Goal: Task Accomplishment & Management: Use online tool/utility

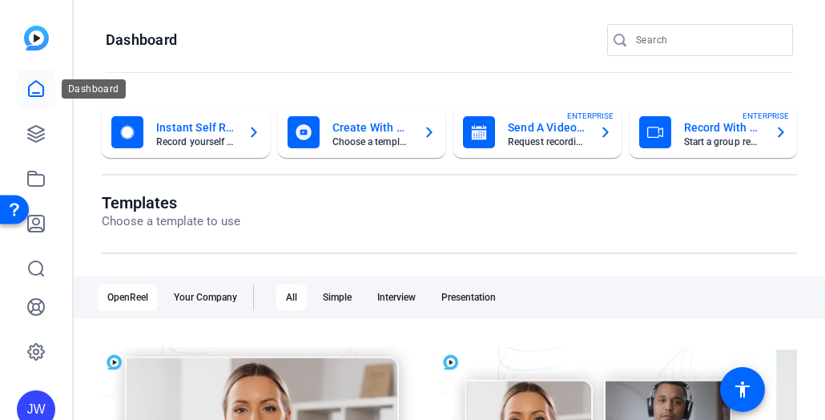
click at [37, 85] on icon at bounding box center [35, 88] width 19 height 19
click at [34, 135] on icon at bounding box center [35, 133] width 19 height 19
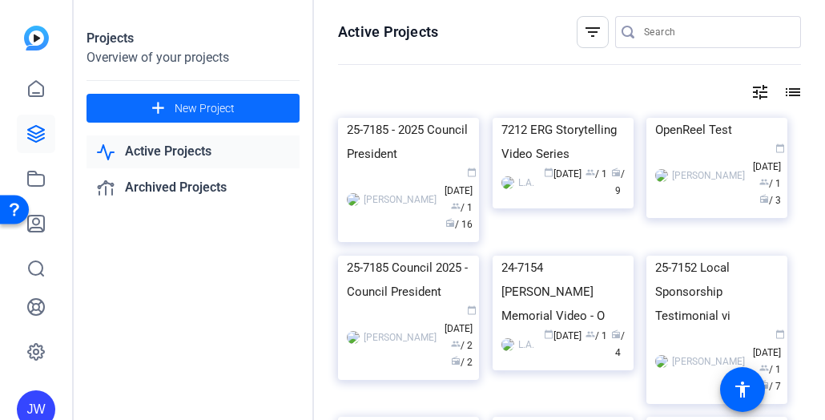
click at [216, 104] on span "New Project" at bounding box center [205, 108] width 60 height 17
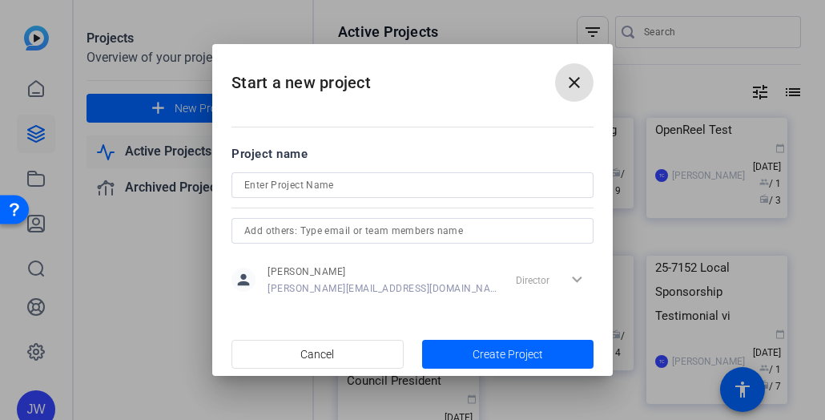
click at [296, 185] on input at bounding box center [412, 185] width 337 height 19
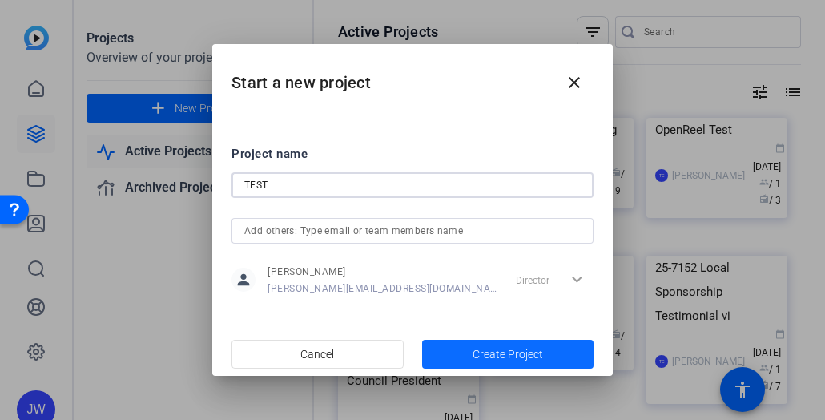
type input "TEST"
click at [478, 352] on span "Create Project" at bounding box center [508, 354] width 71 height 17
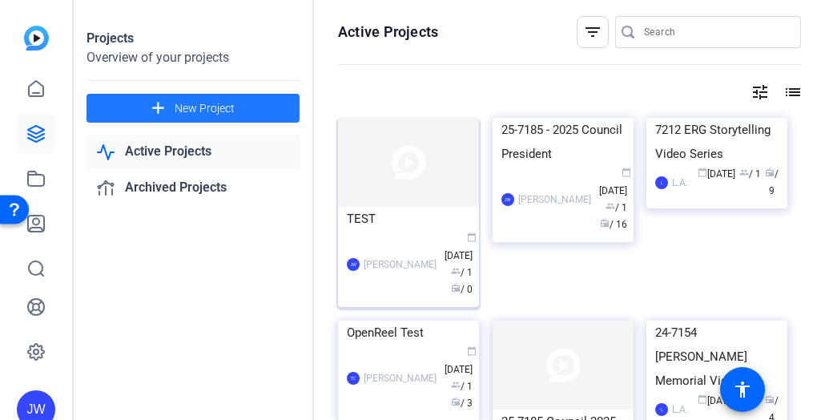
click at [419, 172] on img at bounding box center [408, 162] width 141 height 89
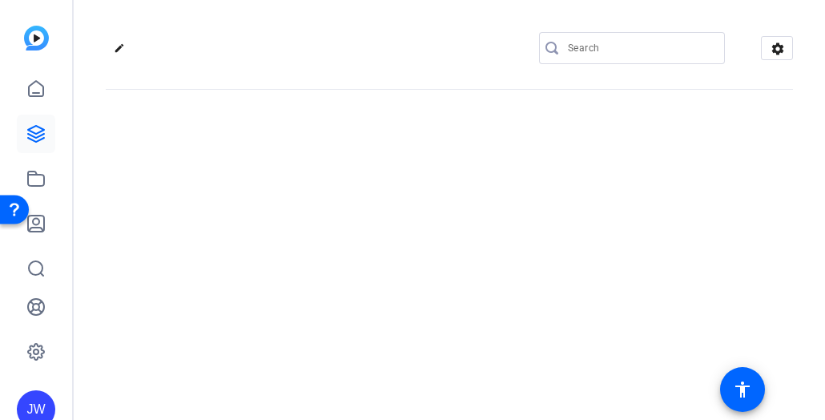
click at [419, 172] on div "edit settings" at bounding box center [450, 210] width 752 height 420
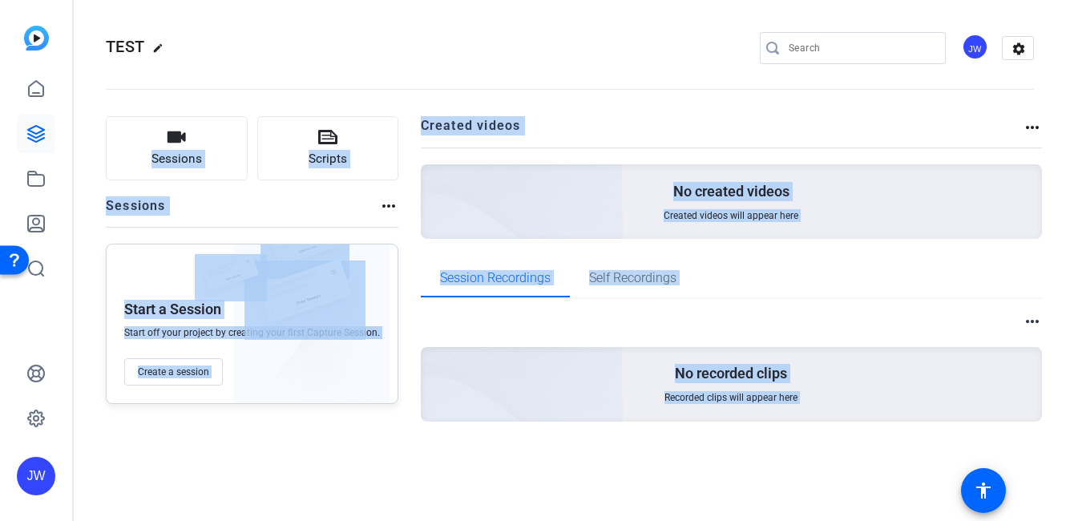
click at [312, 87] on openreel-divider-bar at bounding box center [570, 84] width 928 height 49
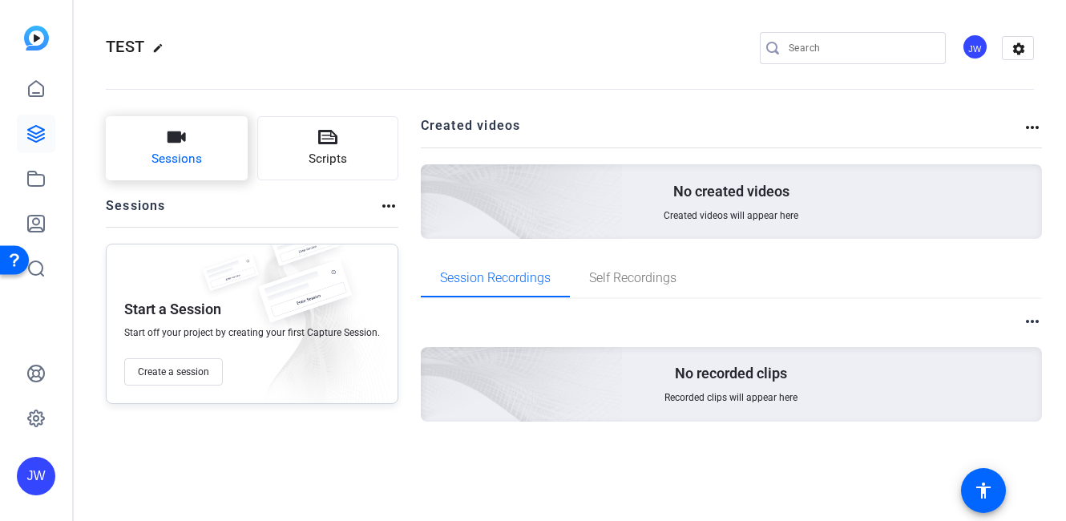
click at [164, 151] on span "Sessions" at bounding box center [176, 159] width 50 height 18
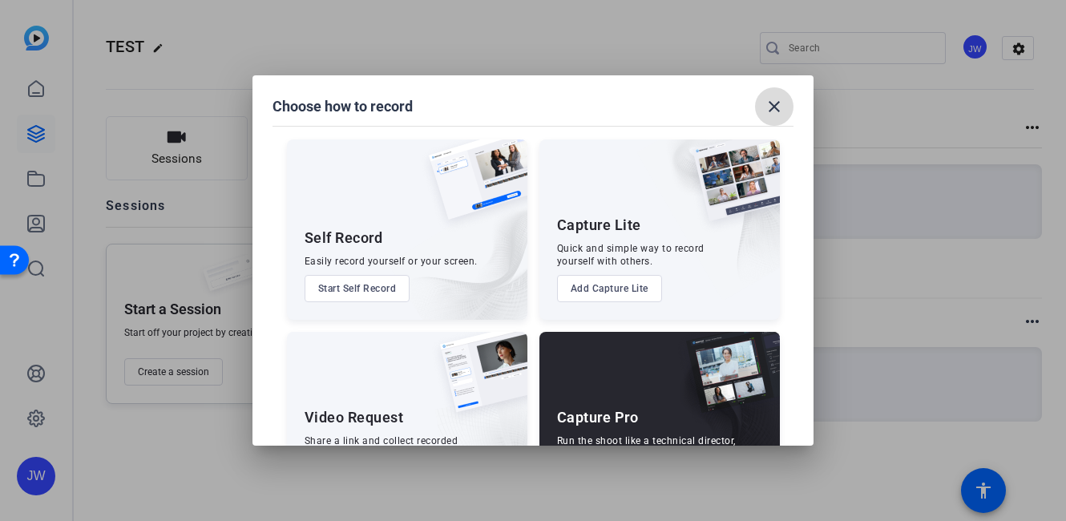
click at [761, 94] on span at bounding box center [774, 106] width 38 height 38
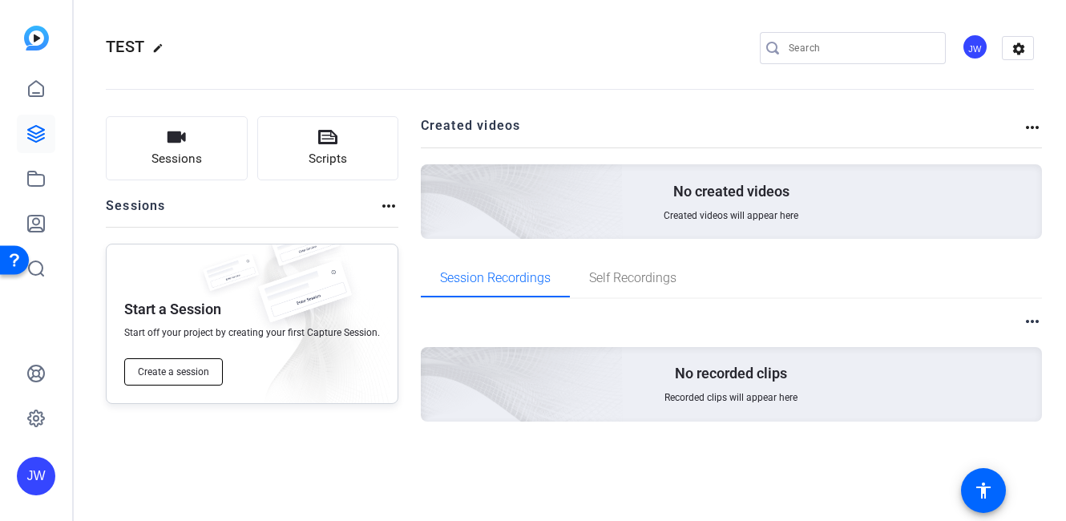
click at [159, 369] on span "Create a session" at bounding box center [173, 371] width 71 height 13
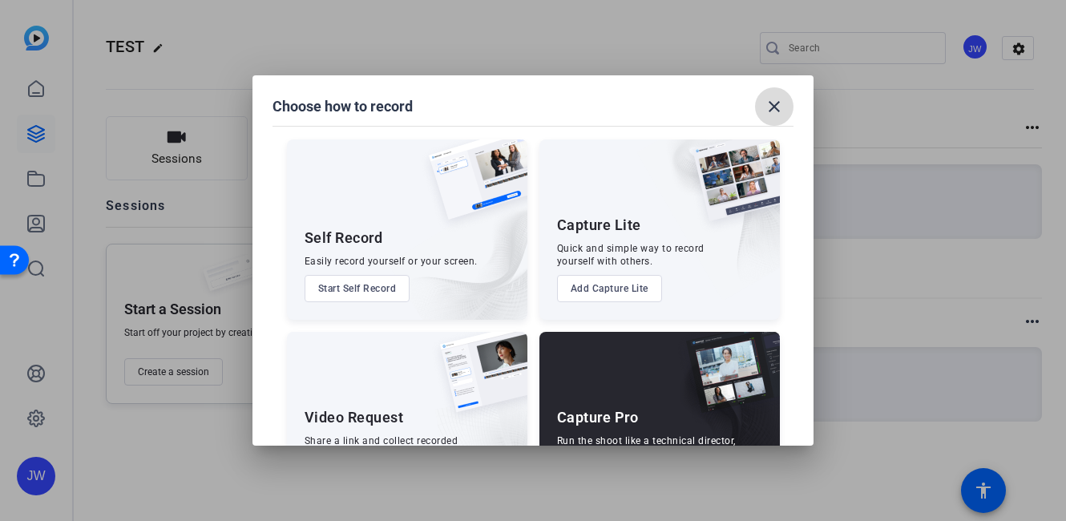
click at [776, 107] on mat-icon "close" at bounding box center [774, 106] width 19 height 19
